Goal: Transaction & Acquisition: Purchase product/service

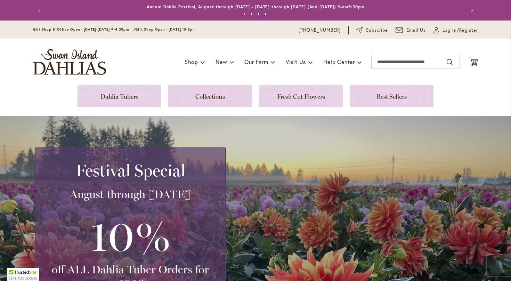
click at [447, 30] on span "Log In/Register" at bounding box center [460, 30] width 35 height 7
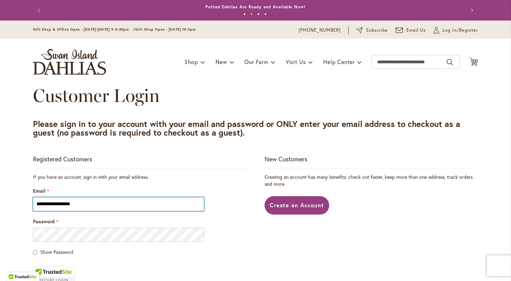
type input "**********"
click at [91, 205] on input "**********" at bounding box center [118, 204] width 171 height 14
click at [92, 205] on input "**********" at bounding box center [118, 204] width 171 height 14
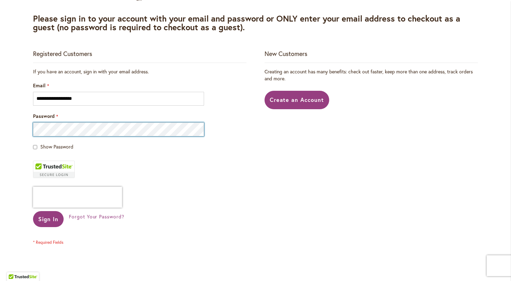
scroll to position [117, 0]
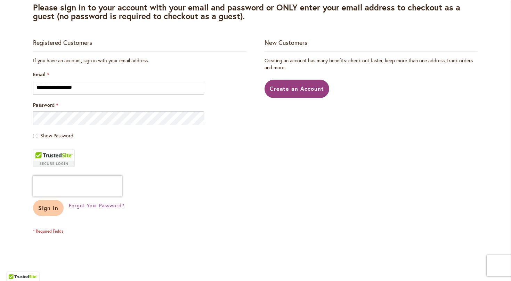
click at [58, 210] on button "Sign In" at bounding box center [48, 208] width 31 height 16
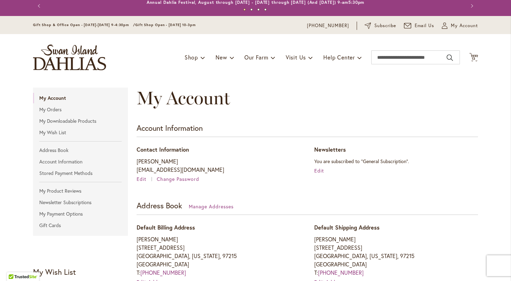
scroll to position [8, 0]
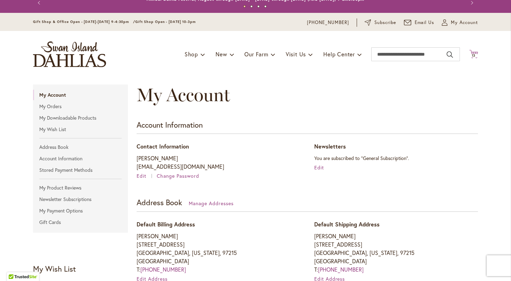
click at [473, 56] on span "13" at bounding box center [474, 55] width 4 height 5
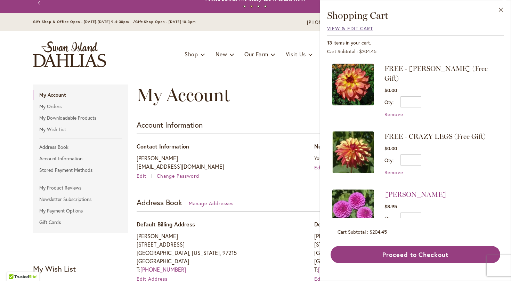
click at [352, 29] on span "View & Edit Cart" at bounding box center [350, 28] width 46 height 7
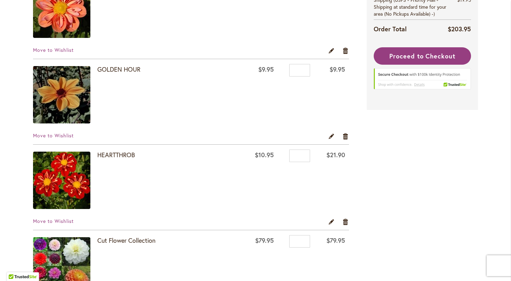
scroll to position [514, 0]
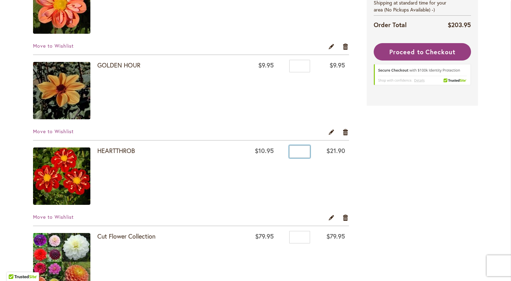
drag, startPoint x: 302, startPoint y: 151, endPoint x: 294, endPoint y: 151, distance: 7.7
click at [294, 151] on input "*" at bounding box center [299, 151] width 21 height 13
type input "*"
click at [295, 183] on td "Qty *" at bounding box center [296, 177] width 36 height 73
click at [333, 132] on link "Edit" at bounding box center [331, 132] width 7 height 8
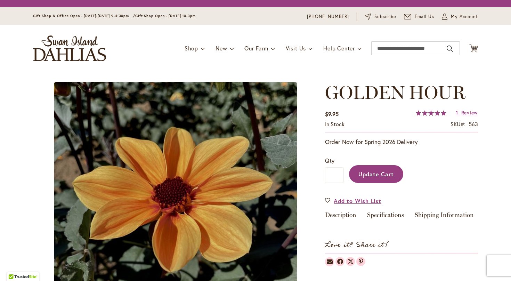
type input "*****"
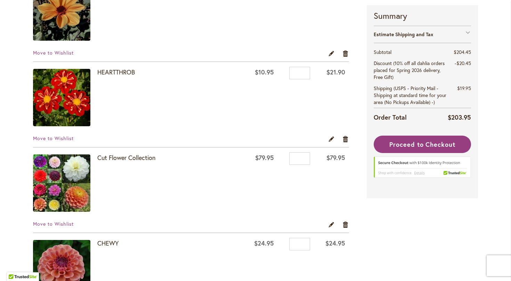
scroll to position [597, 0]
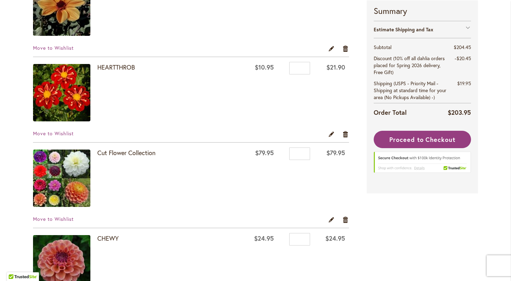
click at [253, 180] on td "$79.95" at bounding box center [260, 179] width 35 height 73
click at [347, 220] on link "Remove item" at bounding box center [346, 220] width 7 height 8
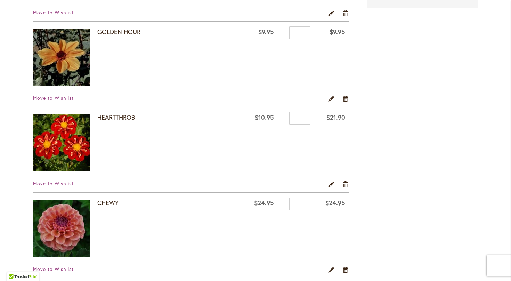
scroll to position [550, 0]
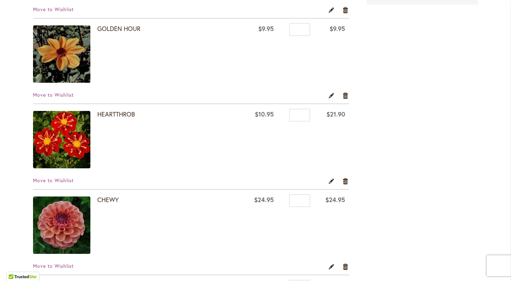
click at [331, 183] on link "Edit" at bounding box center [331, 181] width 7 height 8
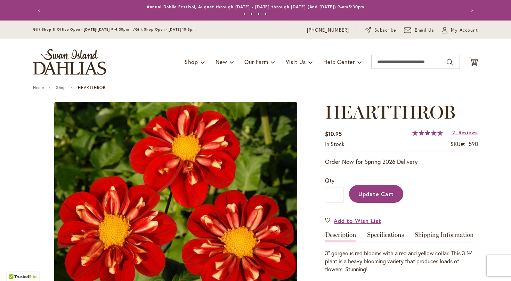
type input "*****"
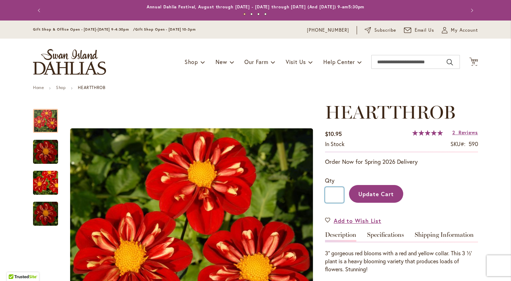
drag, startPoint x: 338, startPoint y: 193, endPoint x: 330, endPoint y: 193, distance: 8.0
click at [330, 193] on input "*" at bounding box center [334, 195] width 19 height 16
type input "*"
click at [365, 194] on span "Update Cart" at bounding box center [377, 193] width 36 height 7
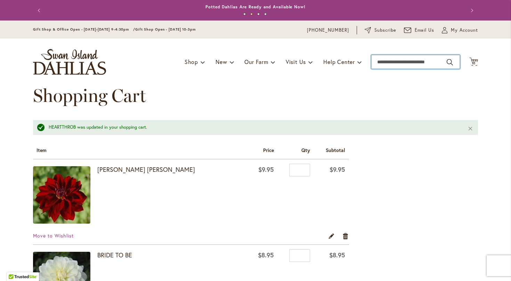
click at [392, 62] on input "Search" at bounding box center [416, 62] width 89 height 14
type input "***"
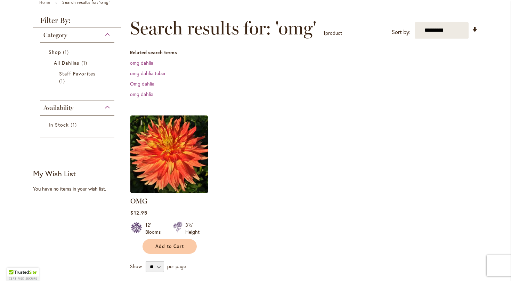
scroll to position [100, 0]
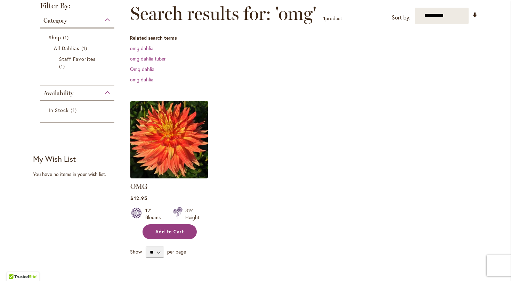
click at [175, 233] on span "Add to Cart" at bounding box center [170, 232] width 29 height 6
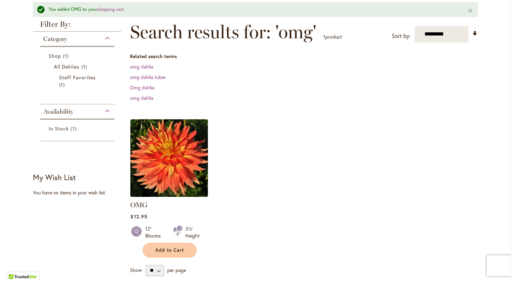
scroll to position [100, 0]
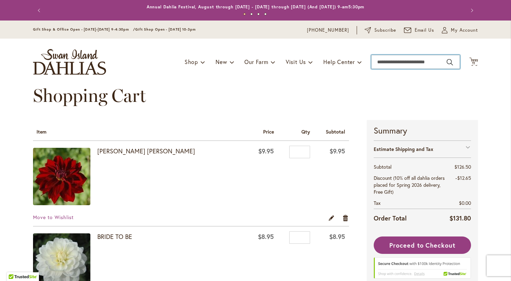
click at [392, 61] on input "Search" at bounding box center [416, 62] width 89 height 14
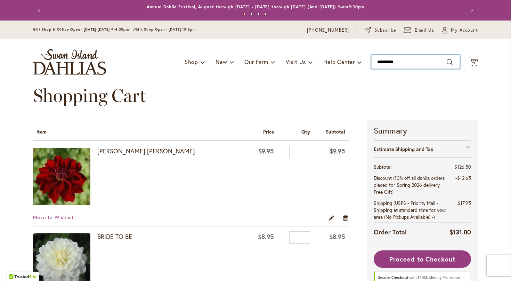
type input "**********"
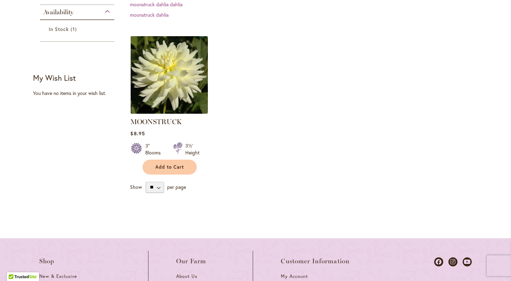
scroll to position [182, 0]
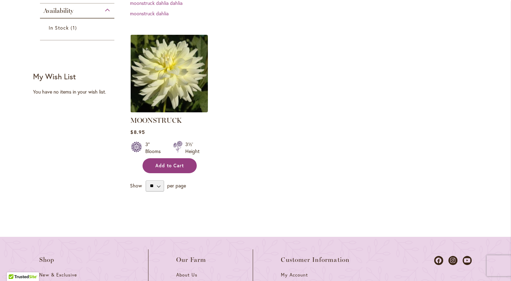
click at [186, 167] on button "Add to Cart" at bounding box center [170, 165] width 54 height 15
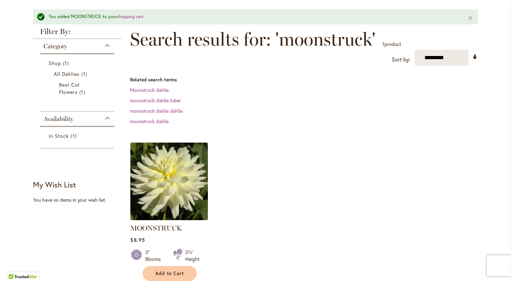
scroll to position [91, 0]
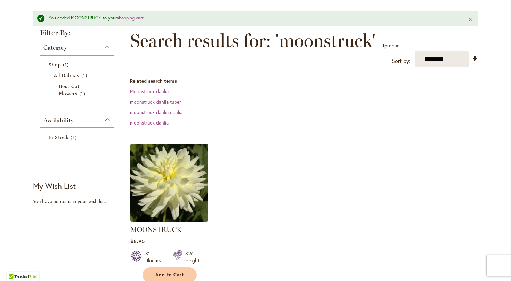
click at [179, 169] on img at bounding box center [169, 182] width 81 height 81
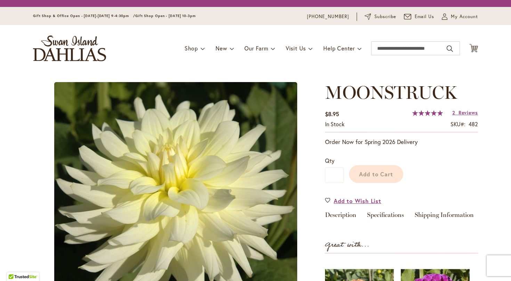
type input "*****"
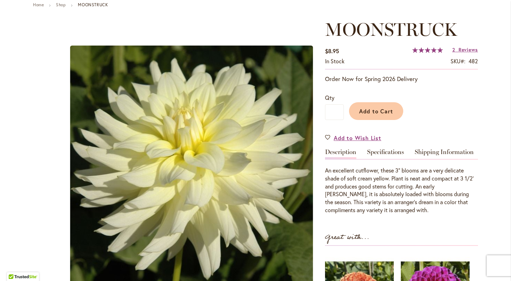
scroll to position [72, 0]
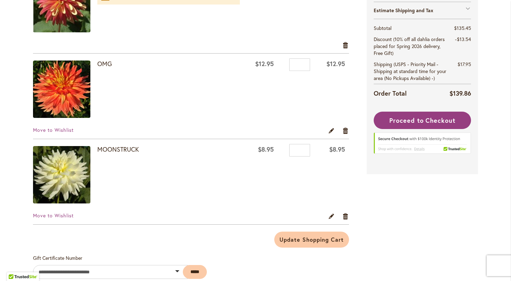
scroll to position [945, 0]
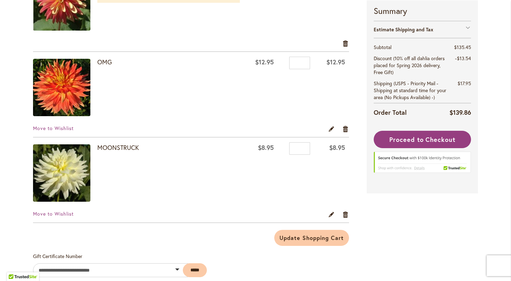
click at [71, 104] on img at bounding box center [61, 87] width 57 height 57
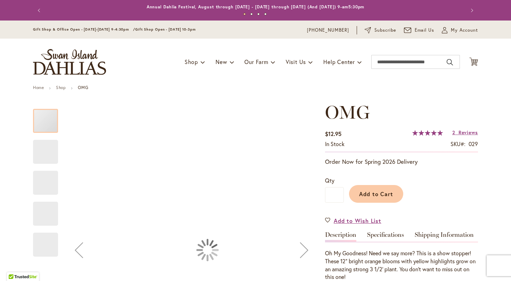
type input "*****"
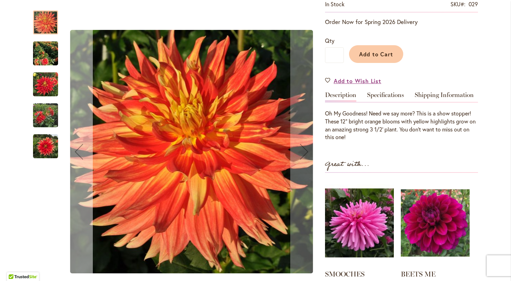
scroll to position [123, 0]
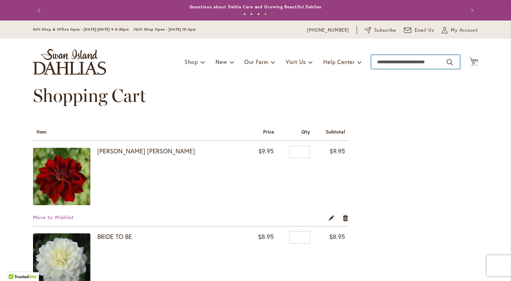
click at [398, 62] on input "Search" at bounding box center [416, 62] width 89 height 14
type input "******"
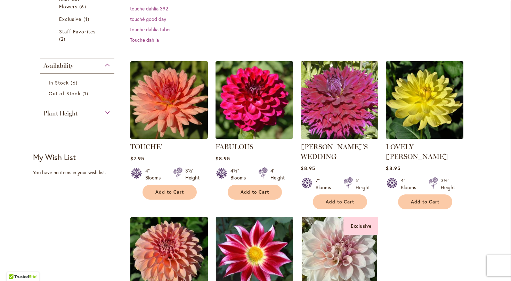
scroll to position [188, 0]
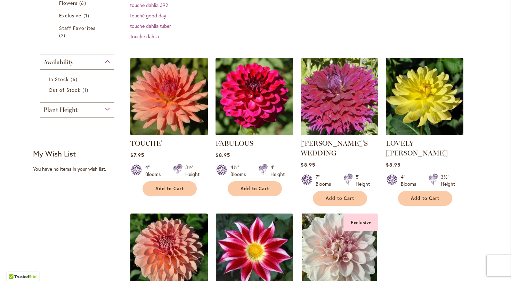
click at [168, 104] on img at bounding box center [169, 96] width 81 height 81
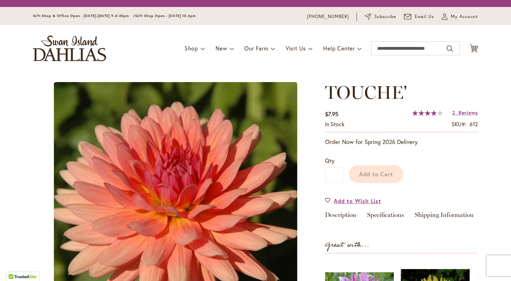
type input "*****"
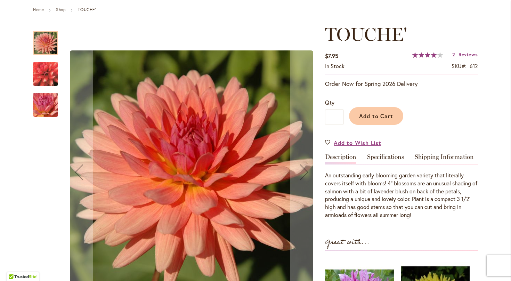
scroll to position [78, 0]
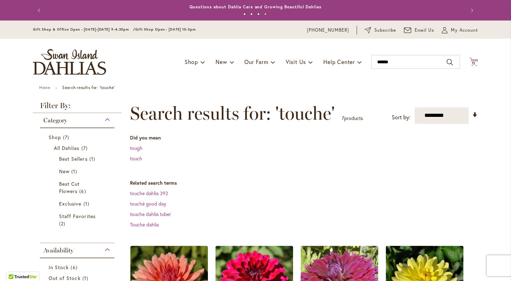
click at [472, 61] on span "12" at bounding box center [474, 63] width 4 height 5
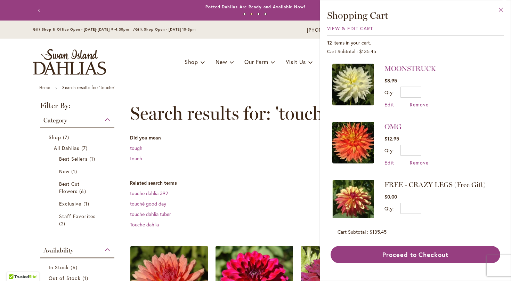
click at [502, 10] on button "Close" at bounding box center [501, 11] width 19 height 22
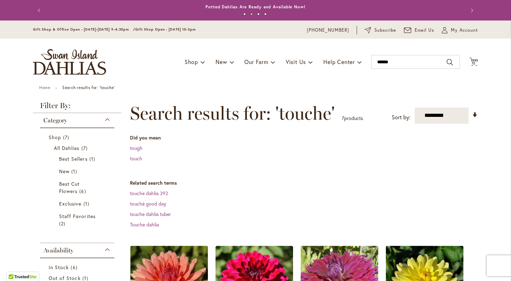
click at [172, 258] on img at bounding box center [169, 284] width 81 height 81
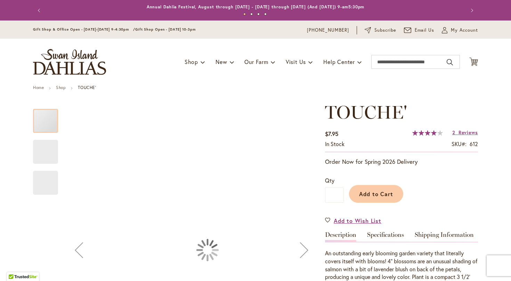
type input "*****"
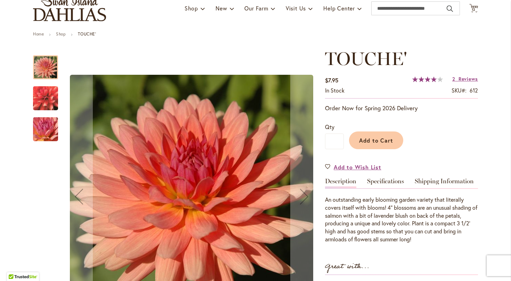
scroll to position [67, 0]
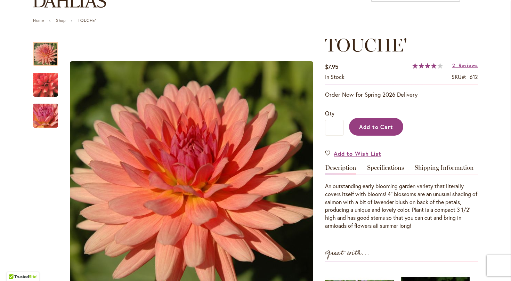
click at [381, 127] on span "Add to Cart" at bounding box center [376, 126] width 34 height 7
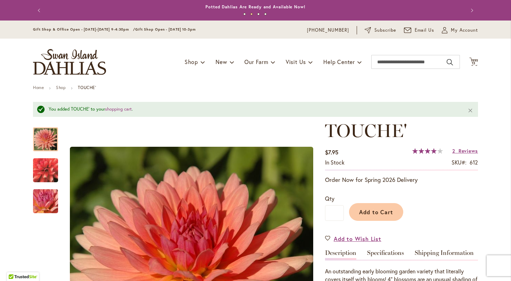
scroll to position [0, 0]
click at [472, 61] on span "13" at bounding box center [474, 63] width 4 height 5
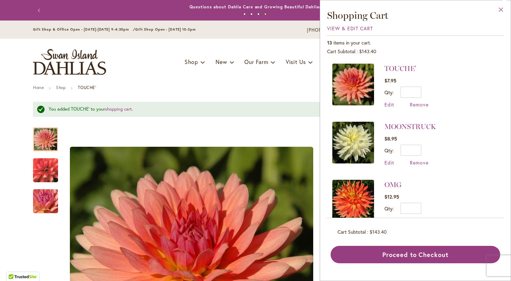
click at [503, 9] on button "Close" at bounding box center [501, 11] width 19 height 22
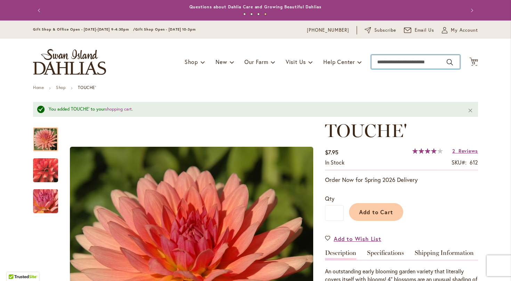
click at [425, 62] on input "Search" at bounding box center [416, 62] width 89 height 14
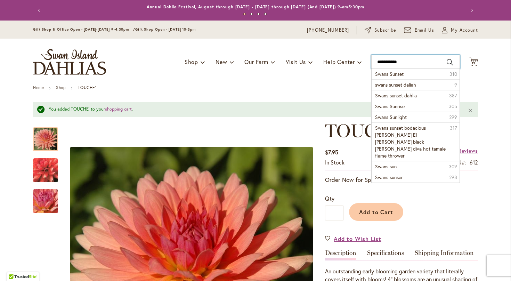
type input "**********"
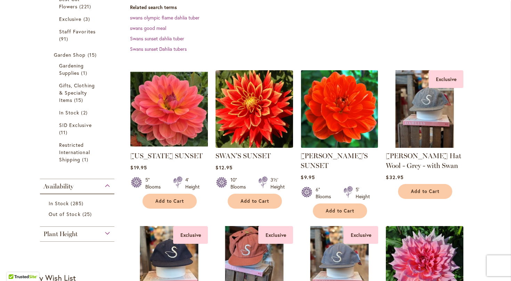
scroll to position [194, 0]
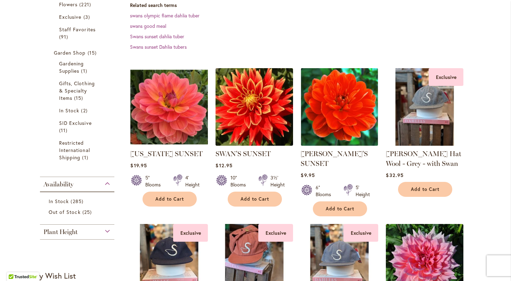
click at [269, 120] on img at bounding box center [254, 106] width 81 height 81
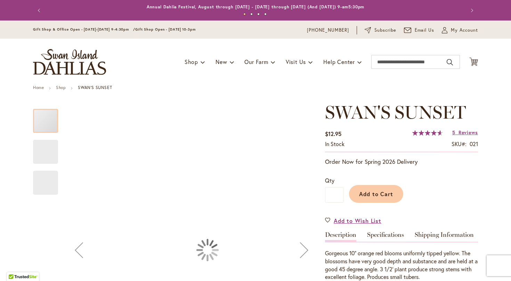
type input "*****"
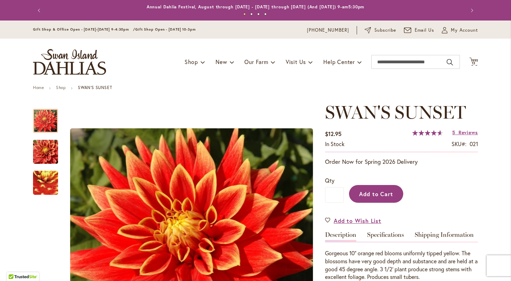
click at [380, 191] on span "Add to Cart" at bounding box center [376, 193] width 34 height 7
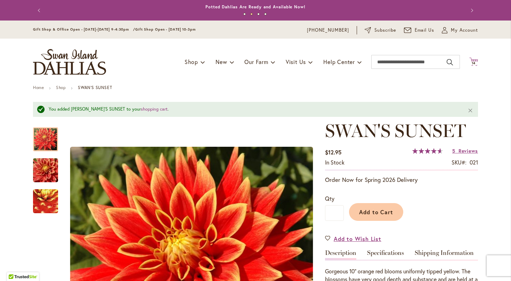
click at [473, 63] on span "14" at bounding box center [474, 63] width 4 height 5
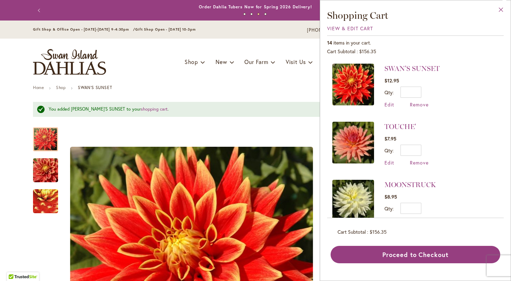
click at [501, 11] on button "Close" at bounding box center [501, 11] width 19 height 22
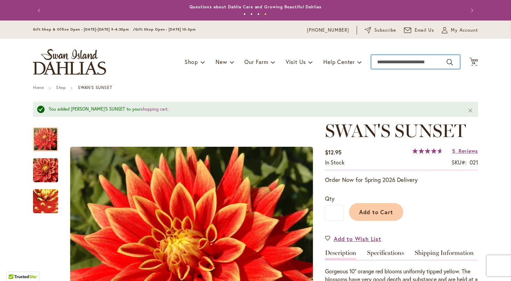
click at [418, 63] on input "Search" at bounding box center [416, 62] width 89 height 14
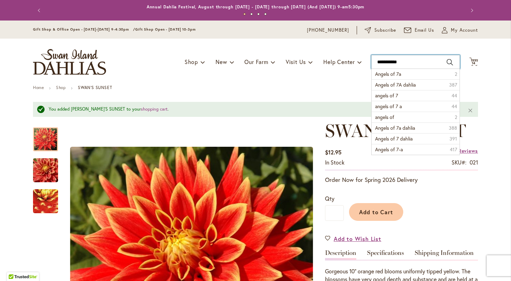
type input "**********"
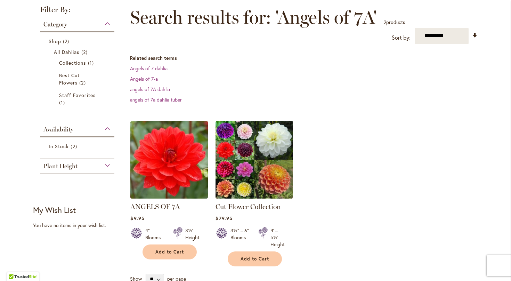
scroll to position [97, 0]
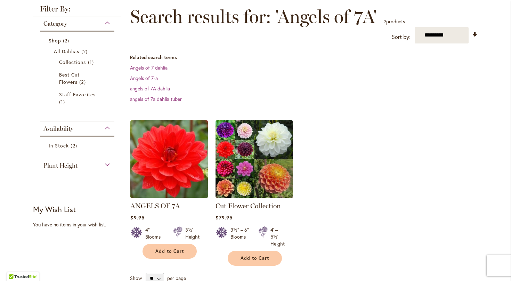
click at [159, 165] on img at bounding box center [169, 158] width 81 height 81
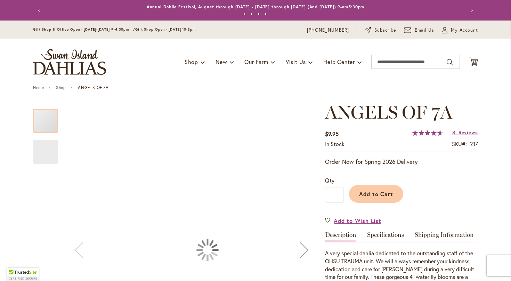
type input "*****"
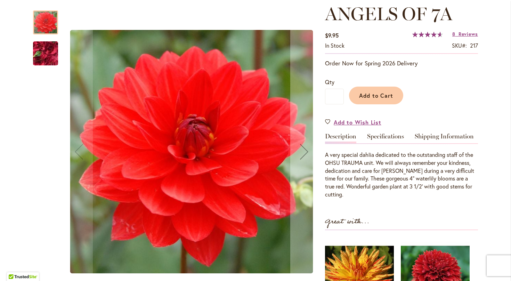
scroll to position [99, 0]
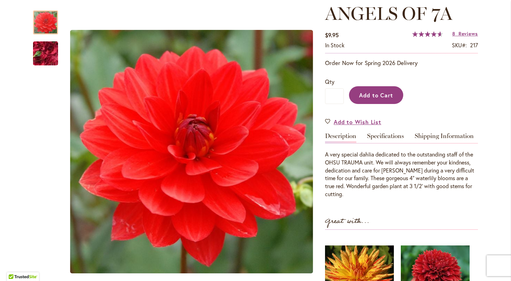
click at [375, 92] on span "Add to Cart" at bounding box center [376, 95] width 34 height 7
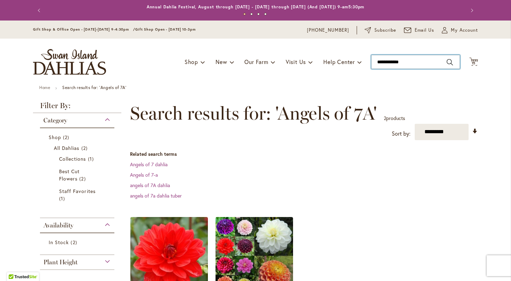
drag, startPoint x: 413, startPoint y: 62, endPoint x: 368, endPoint y: 56, distance: 45.2
click at [368, 56] on div "Toggle Nav Shop Dahlia Tubers Collections Fresh Cut Dahlias Gardening Supplies …" at bounding box center [255, 62] width 459 height 47
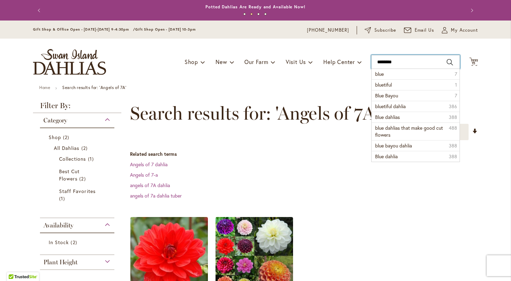
type input "*********"
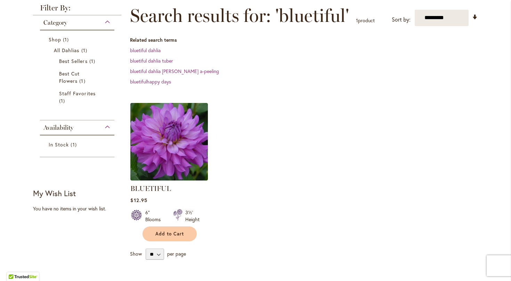
scroll to position [104, 0]
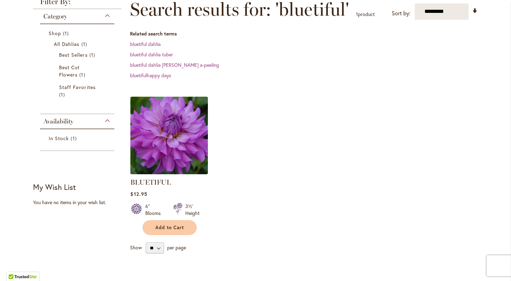
click at [191, 136] on img at bounding box center [169, 135] width 81 height 81
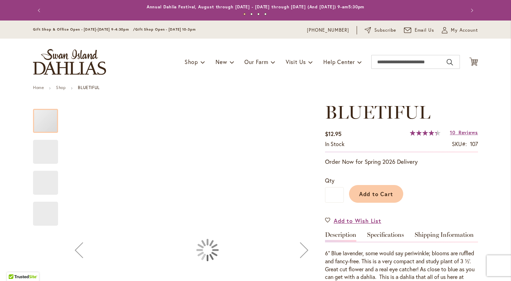
type input "*****"
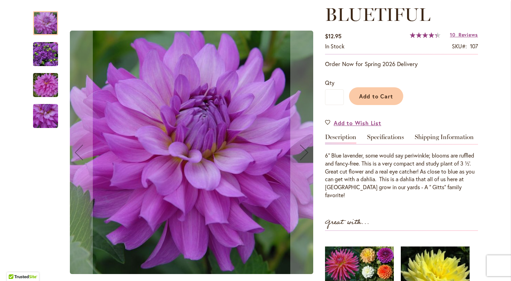
scroll to position [97, 0]
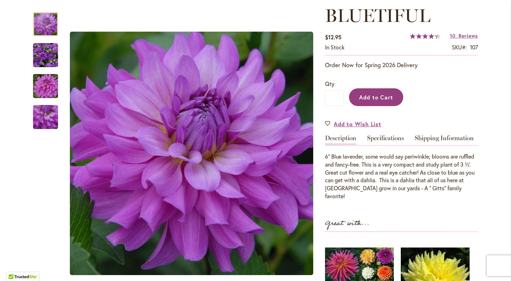
click at [380, 102] on button "Add to Cart" at bounding box center [376, 97] width 54 height 18
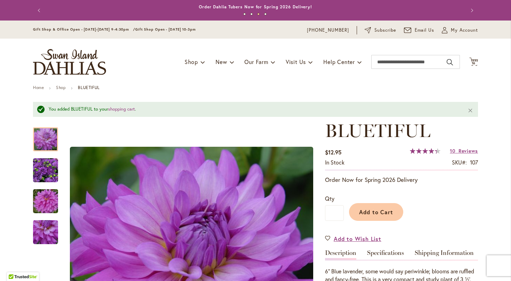
scroll to position [0, 0]
click at [474, 63] on span "16" at bounding box center [474, 63] width 4 height 5
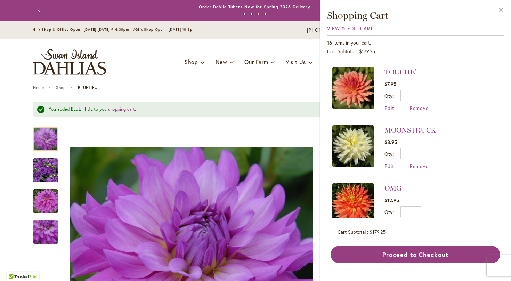
scroll to position [161, 0]
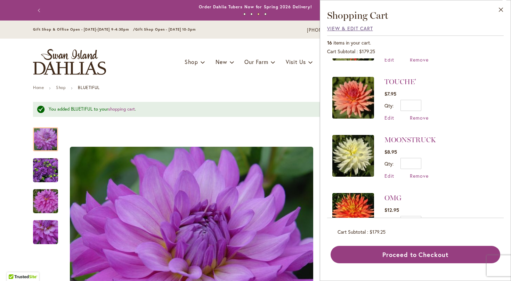
click at [355, 28] on span "View & Edit Cart" at bounding box center [350, 28] width 46 height 7
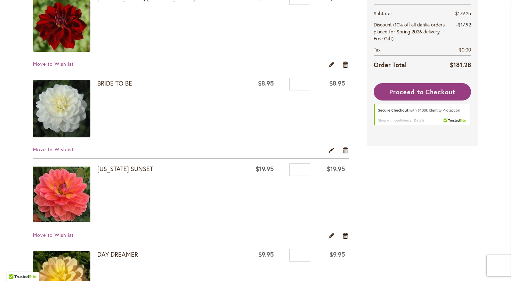
scroll to position [160, 0]
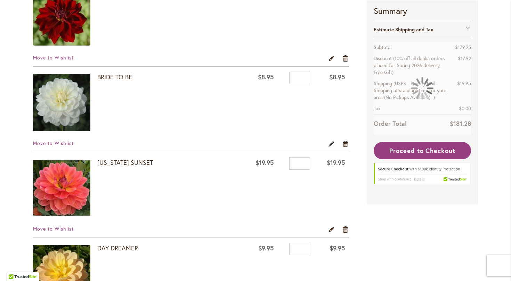
click at [333, 145] on link "Edit" at bounding box center [331, 144] width 7 height 8
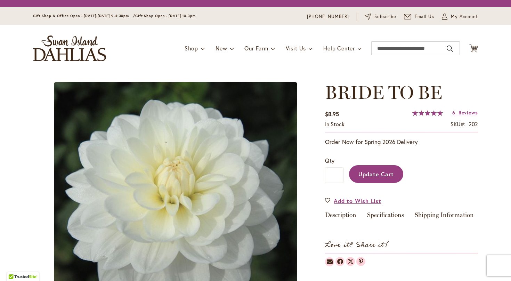
type input "*"
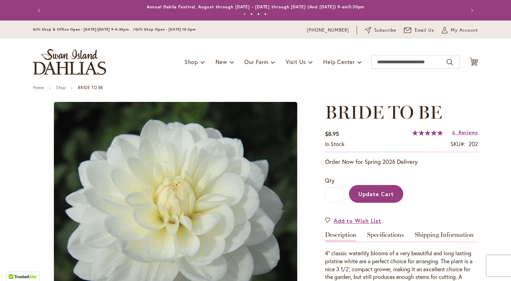
type input "*****"
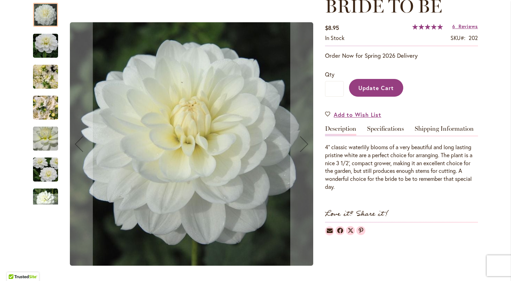
scroll to position [106, 0]
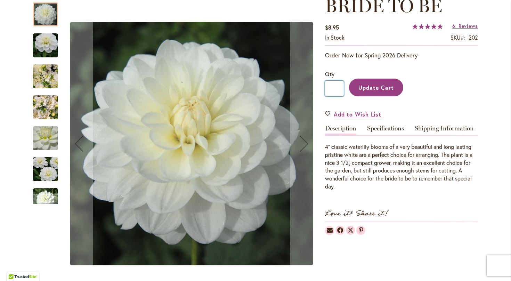
drag, startPoint x: 337, startPoint y: 88, endPoint x: 329, endPoint y: 87, distance: 8.0
click at [329, 87] on input "*" at bounding box center [334, 89] width 19 height 16
type input "*"
click at [378, 87] on span "Update Cart" at bounding box center [377, 87] width 36 height 7
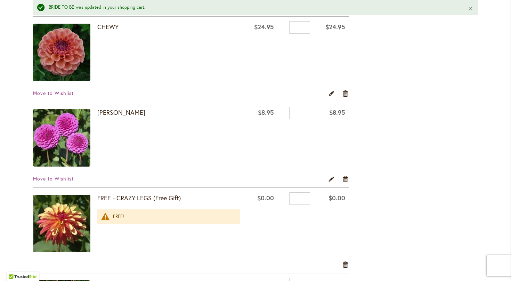
scroll to position [744, 0]
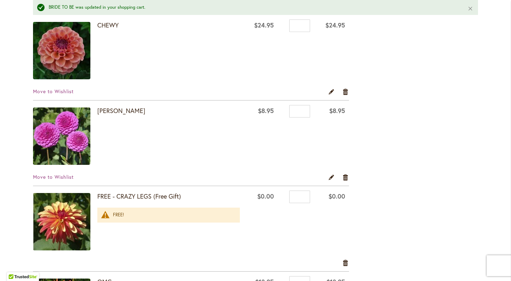
click at [69, 210] on img at bounding box center [61, 221] width 57 height 57
click at [121, 197] on strong "FREE - CRAZY LEGS (Free Gift)" at bounding box center [168, 196] width 143 height 9
click at [68, 208] on img at bounding box center [61, 221] width 57 height 57
click at [59, 208] on img at bounding box center [61, 221] width 57 height 57
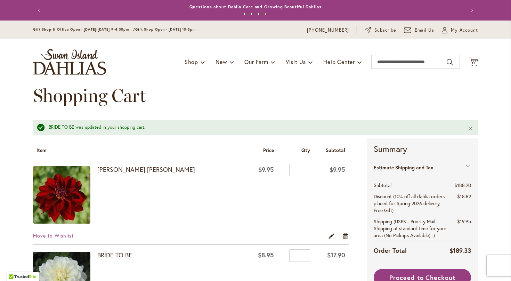
scroll to position [0, 0]
click at [383, 63] on input "Search" at bounding box center [416, 62] width 89 height 14
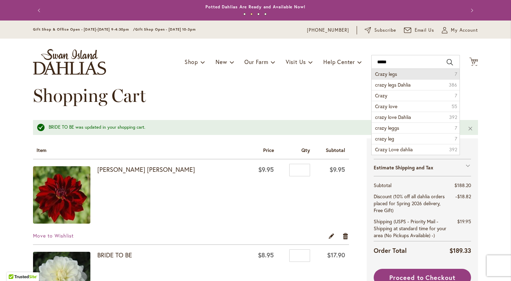
click at [392, 77] on span "Crazy legs" at bounding box center [386, 74] width 22 height 7
type input "**********"
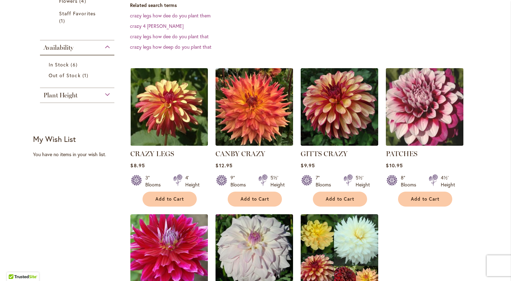
scroll to position [179, 0]
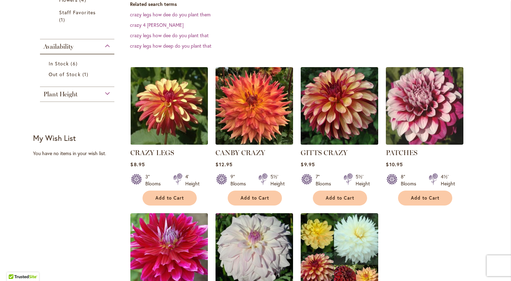
click at [349, 116] on img at bounding box center [339, 105] width 81 height 81
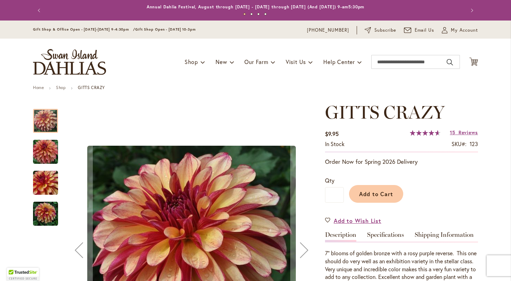
type input "*****"
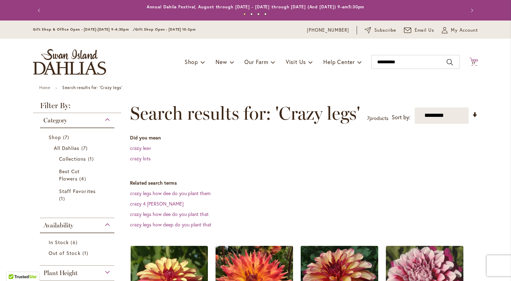
click at [475, 61] on span "17" at bounding box center [474, 63] width 4 height 5
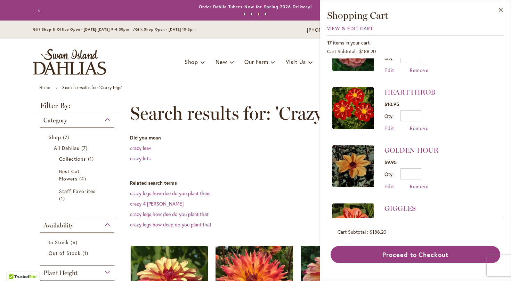
scroll to position [455, 0]
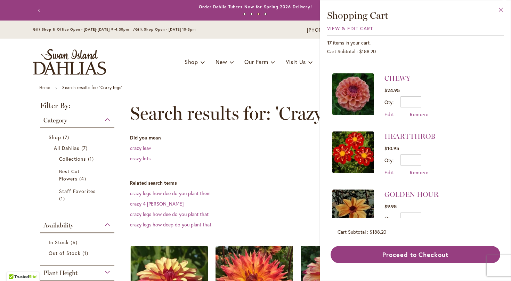
click at [503, 12] on button "Close" at bounding box center [501, 11] width 19 height 22
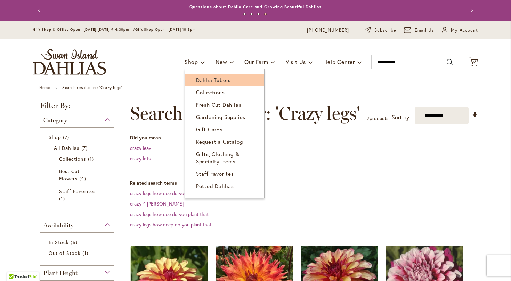
click at [199, 79] on span "Dahlia Tubers" at bounding box center [213, 80] width 35 height 7
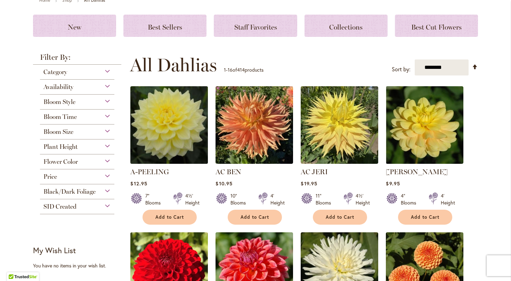
scroll to position [89, 0]
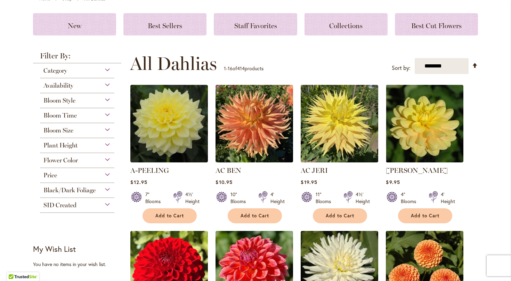
click at [107, 115] on div "Bloom Time" at bounding box center [77, 113] width 74 height 11
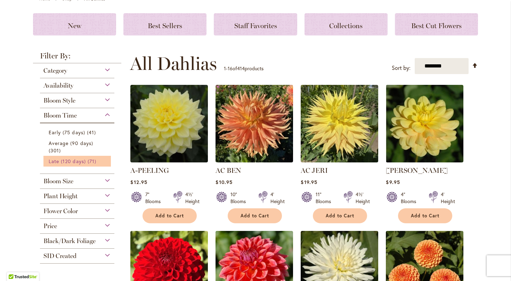
click at [76, 164] on span "Late (120 days)" at bounding box center [67, 161] width 37 height 7
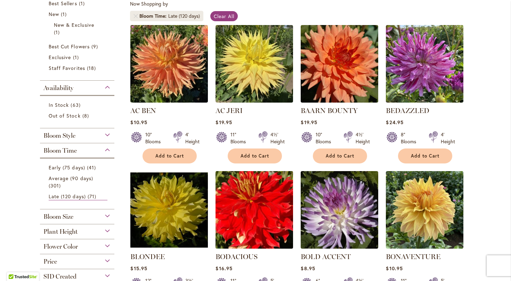
scroll to position [116, 0]
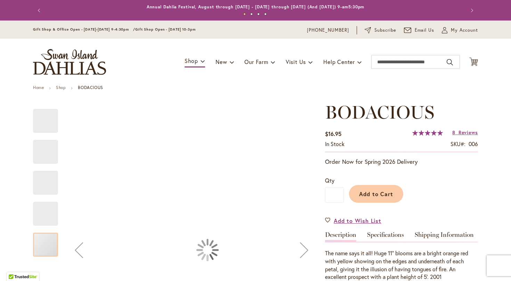
type input "*****"
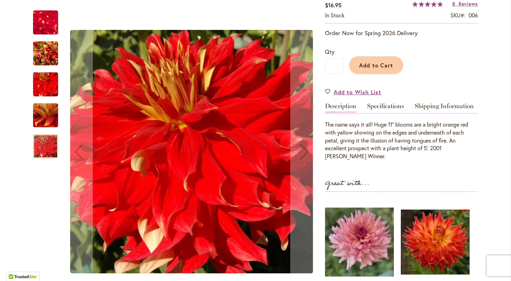
scroll to position [128, 0]
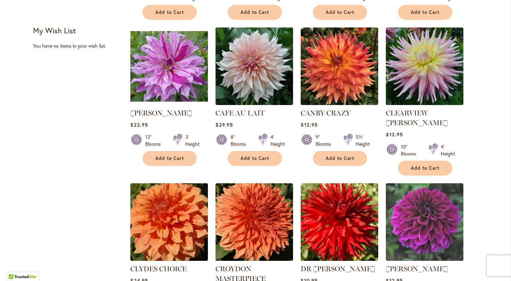
scroll to position [426, 0]
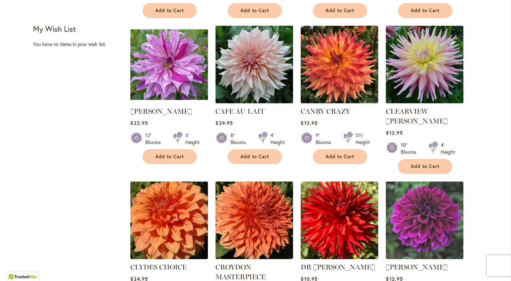
click at [258, 86] on img at bounding box center [254, 64] width 81 height 81
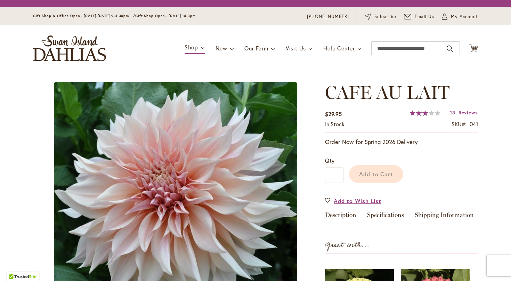
type input "*****"
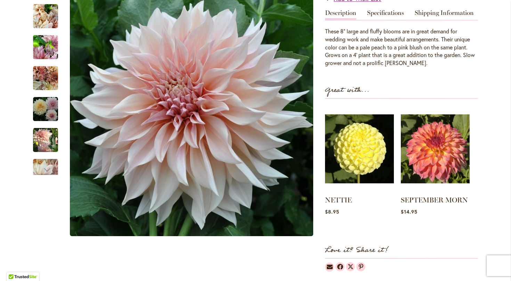
scroll to position [221, 0]
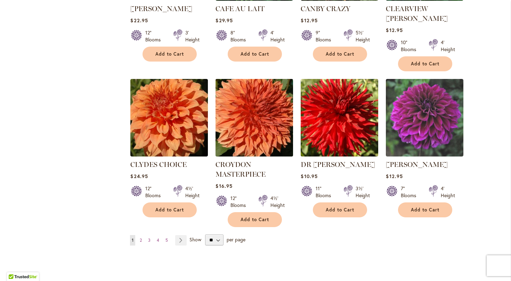
scroll to position [529, 0]
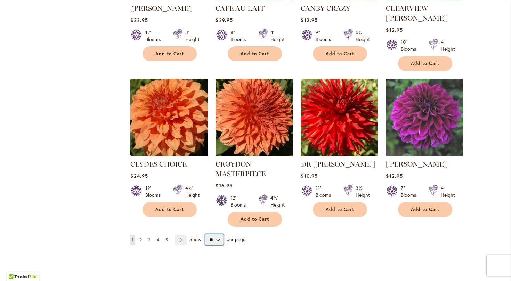
select select "**"
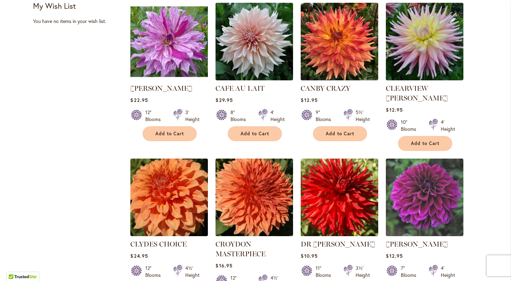
scroll to position [451, 0]
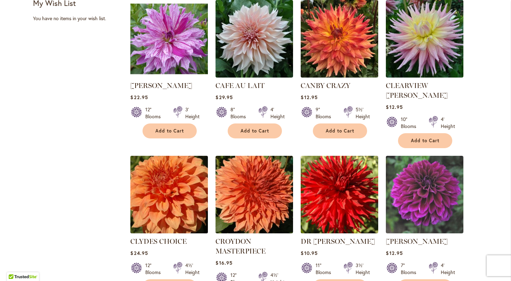
click at [184, 189] on img at bounding box center [169, 194] width 81 height 81
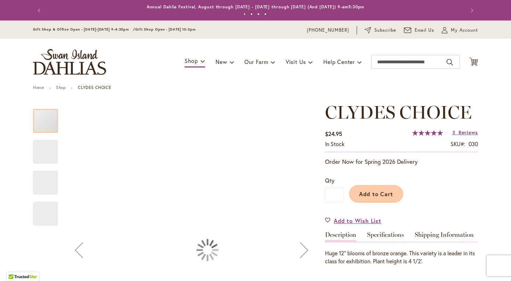
type input "*****"
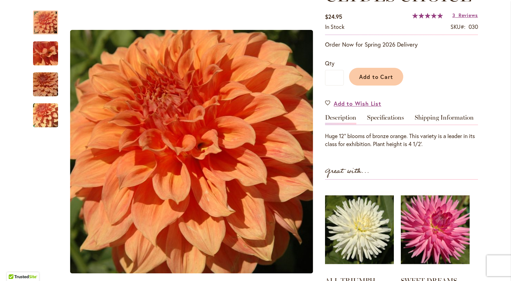
scroll to position [111, 0]
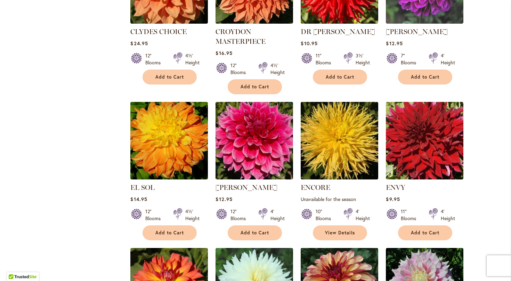
scroll to position [666, 0]
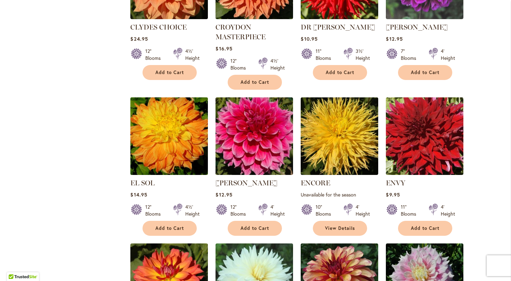
click at [180, 136] on img at bounding box center [169, 135] width 81 height 81
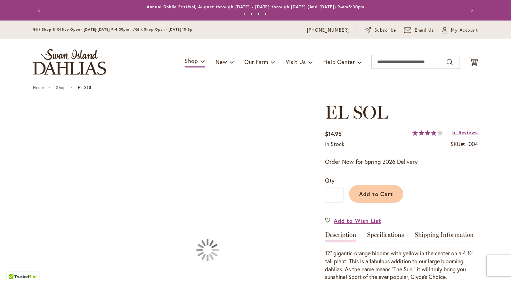
type input "*****"
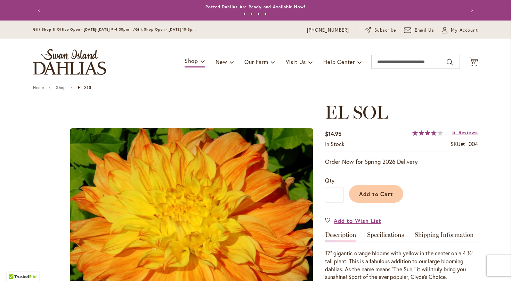
scroll to position [-1, 0]
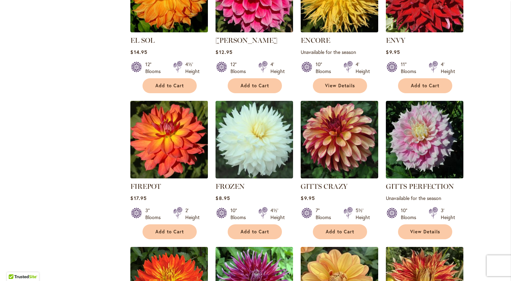
scroll to position [810, 0]
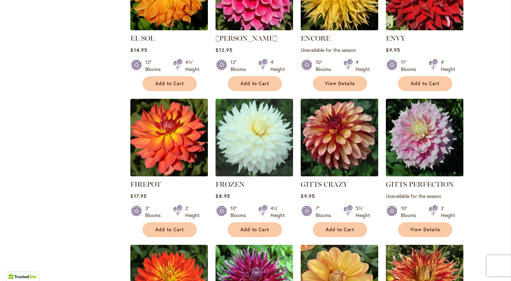
click at [184, 141] on img at bounding box center [169, 137] width 81 height 81
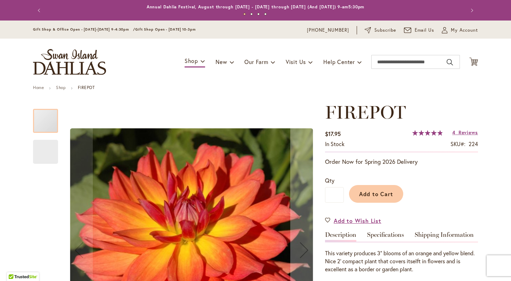
type input "*****"
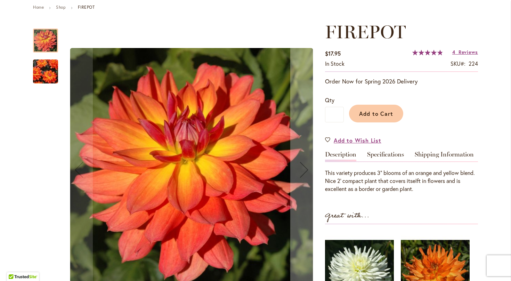
scroll to position [82, 0]
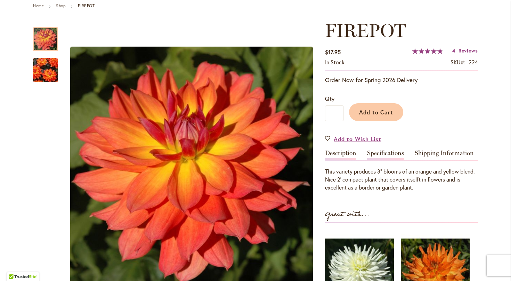
click at [382, 154] on link "Specifications" at bounding box center [385, 155] width 37 height 10
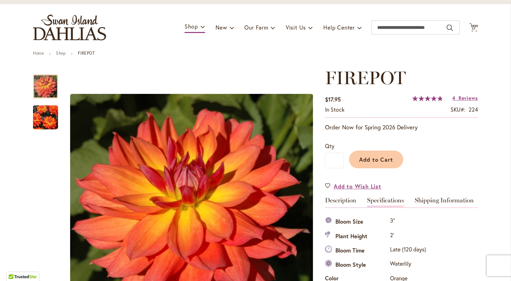
scroll to position [35, 0]
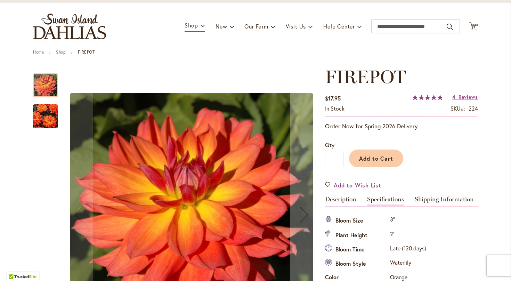
click at [42, 114] on img "FIREPOT" at bounding box center [46, 116] width 50 height 39
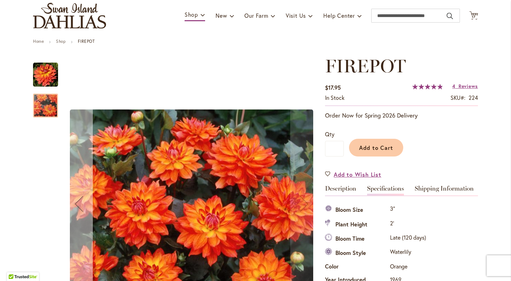
scroll to position [45, 0]
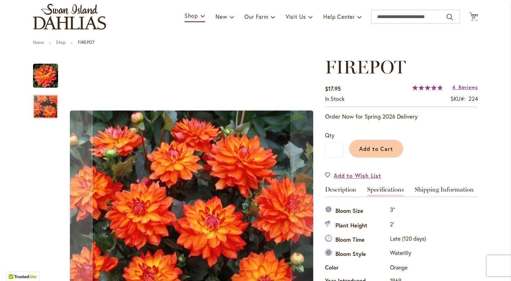
click at [44, 74] on img "FIREPOT" at bounding box center [45, 75] width 25 height 25
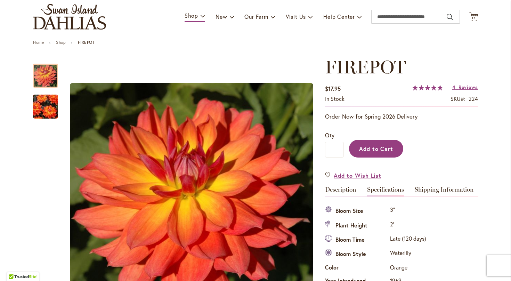
click at [358, 149] on button "Add to Cart" at bounding box center [376, 149] width 54 height 18
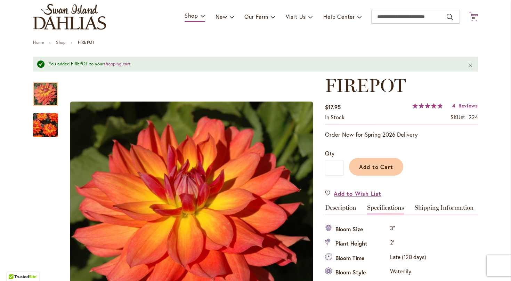
click at [473, 19] on icon at bounding box center [474, 16] width 9 height 8
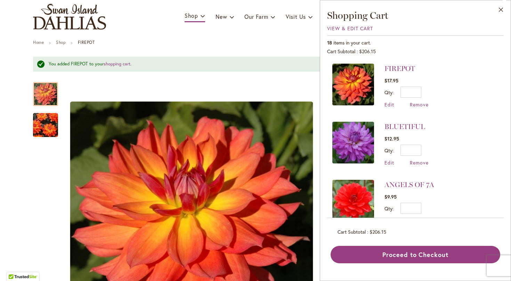
scroll to position [0, 0]
click at [502, 7] on button "Close" at bounding box center [501, 11] width 19 height 22
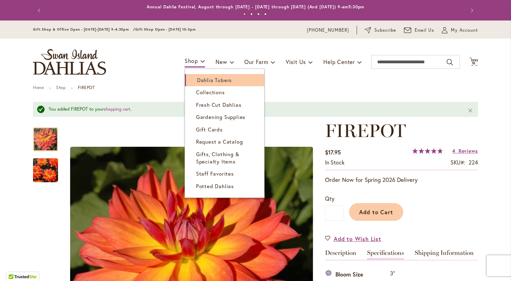
click at [195, 80] on link "Dahlia Tubers" at bounding box center [224, 80] width 79 height 12
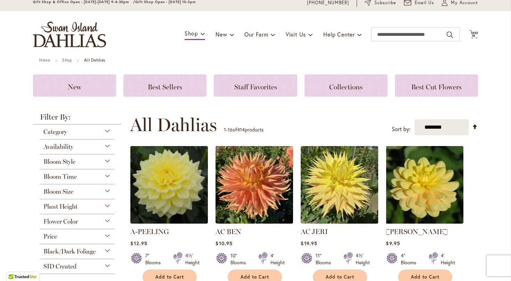
scroll to position [29, 0]
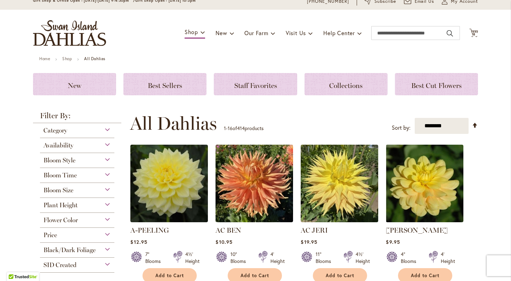
click at [108, 204] on div "Plant Height" at bounding box center [77, 203] width 74 height 11
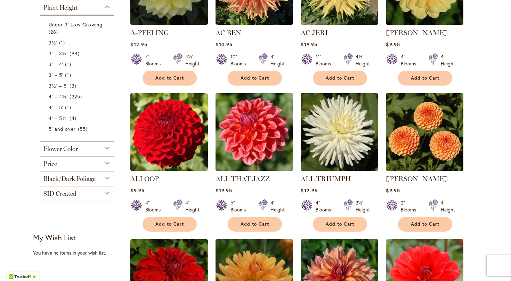
click at [109, 177] on div "Black/Dark Foliage" at bounding box center [77, 177] width 74 height 11
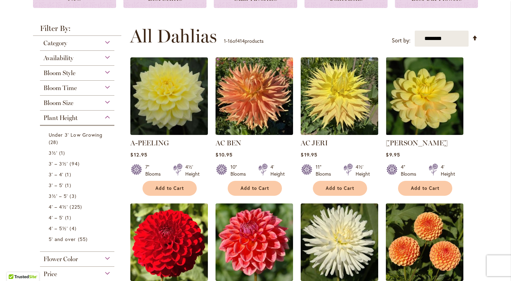
scroll to position [116, 0]
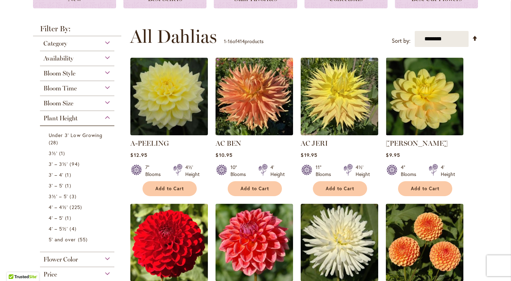
click at [108, 88] on div "Bloom Time" at bounding box center [77, 86] width 74 height 11
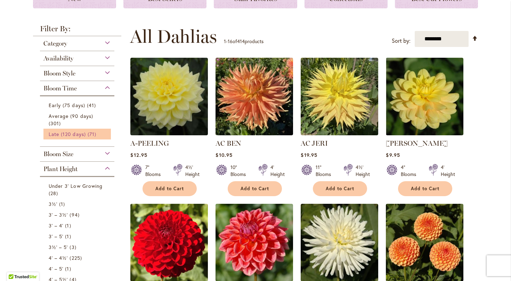
click at [87, 135] on link "Late (120 days) 71 items" at bounding box center [78, 133] width 59 height 7
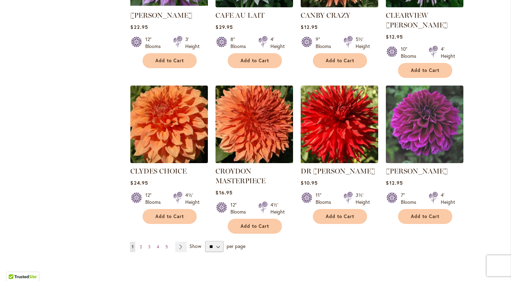
scroll to position [523, 0]
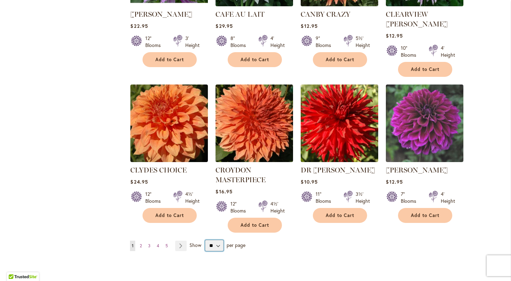
select select "**"
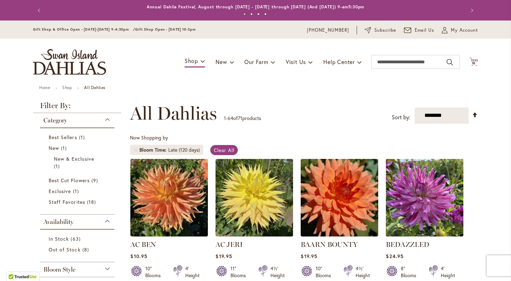
click at [475, 61] on span "18" at bounding box center [474, 63] width 4 height 5
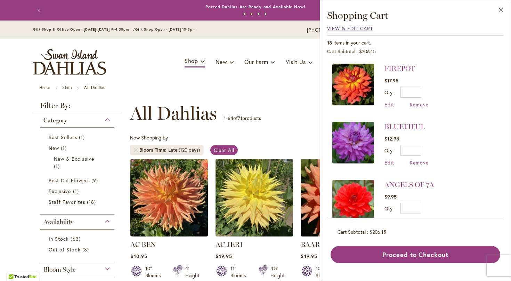
click at [359, 29] on span "View & Edit Cart" at bounding box center [350, 28] width 46 height 7
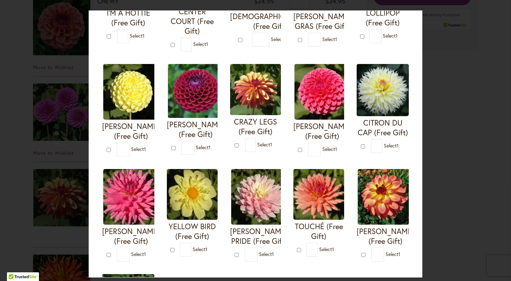
scroll to position [142, 0]
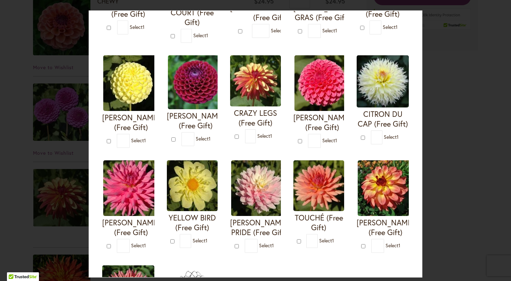
click at [377, 203] on img at bounding box center [386, 188] width 56 height 56
type input "*"
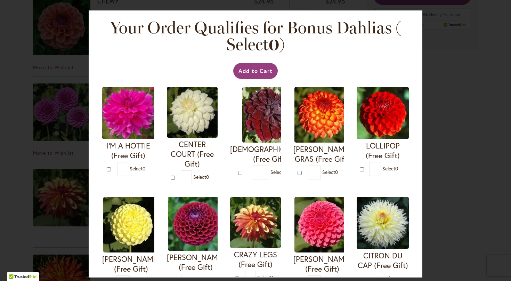
scroll to position [0, 0]
click at [243, 75] on button "Add to Cart" at bounding box center [255, 71] width 45 height 16
click at [244, 71] on div "Add to Cart" at bounding box center [255, 71] width 309 height 16
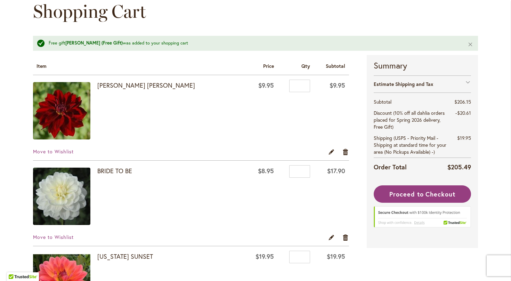
scroll to position [95, 0]
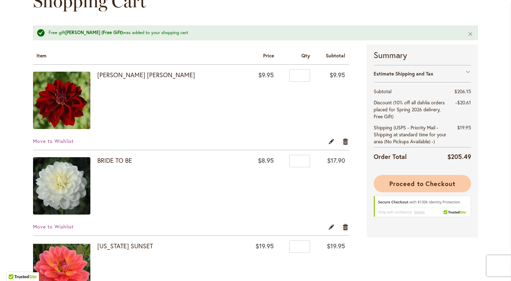
click at [400, 182] on span "Proceed to Checkout" at bounding box center [423, 184] width 66 height 8
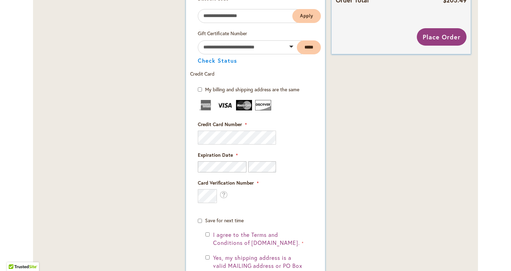
scroll to position [410, 0]
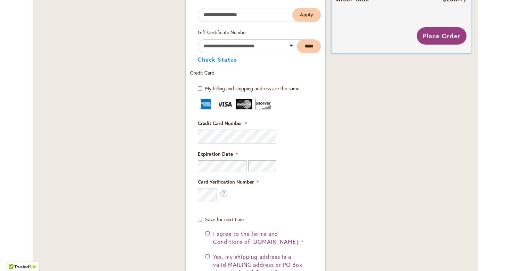
click at [307, 174] on fieldset "Credit Card Information Credit Card Number" at bounding box center [256, 161] width 116 height 124
click at [279, 203] on fieldset "Credit Card Information Credit Card Number" at bounding box center [256, 161] width 116 height 124
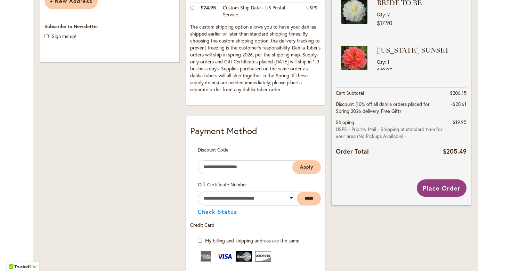
scroll to position [260, 0]
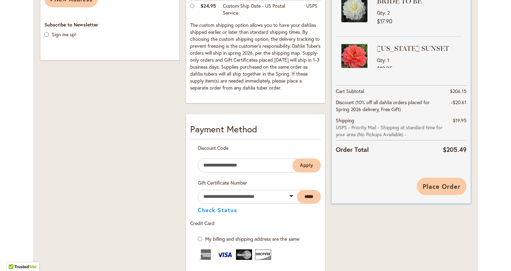
click at [430, 186] on span "Place Order" at bounding box center [442, 186] width 38 height 8
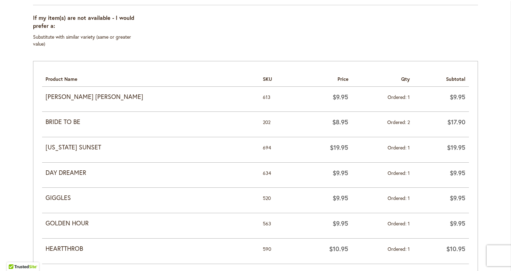
scroll to position [275, 0]
